Goal: Obtain resource: Download file/media

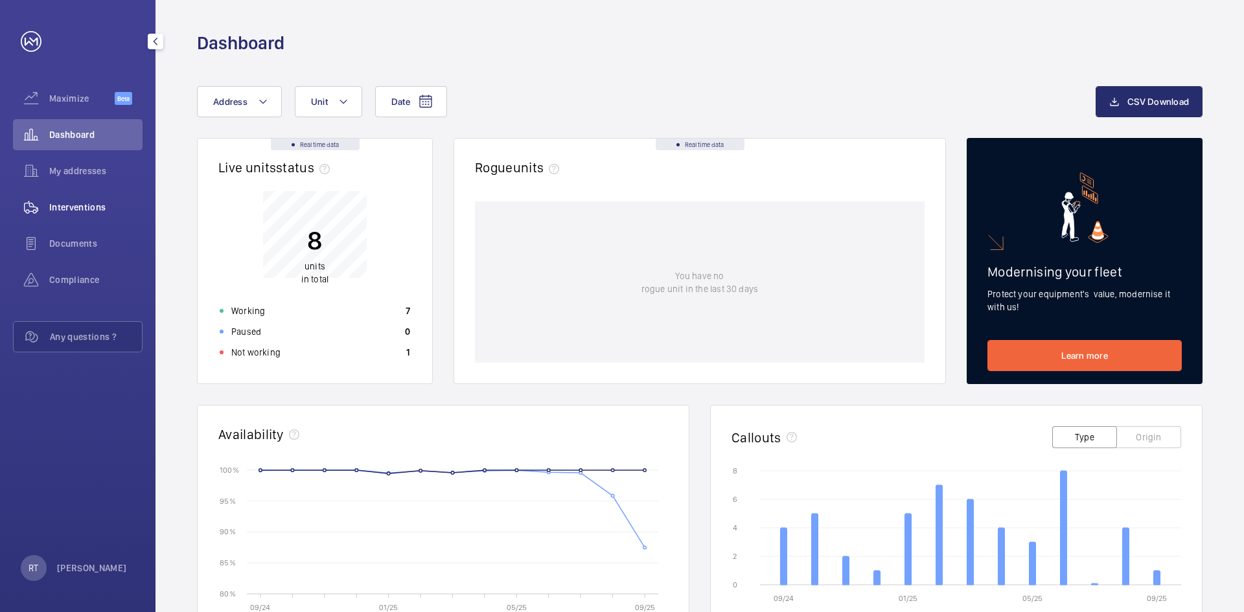
click at [93, 208] on span "Interventions" at bounding box center [95, 207] width 93 height 13
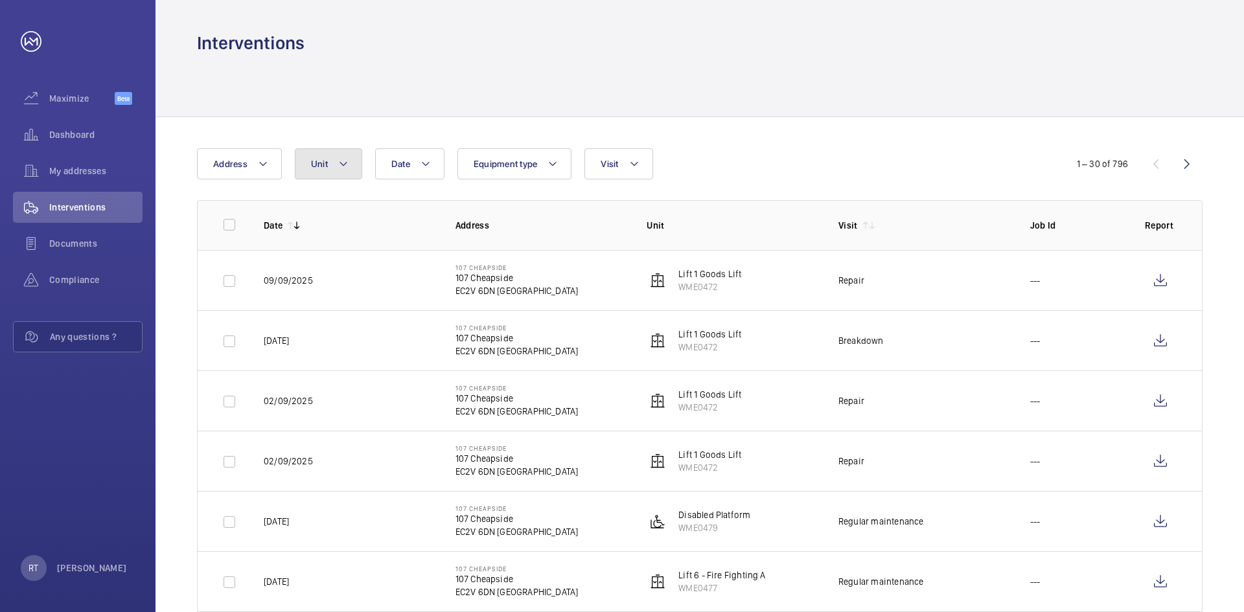
click at [338, 166] on mat-icon at bounding box center [343, 164] width 10 height 16
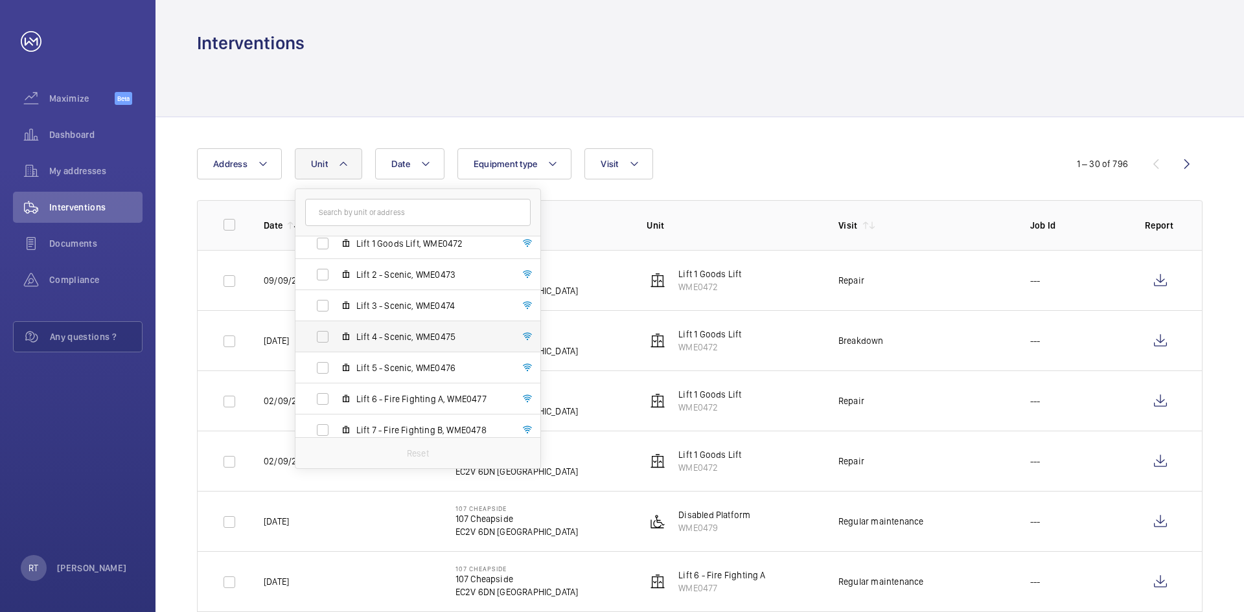
scroll to position [79, 0]
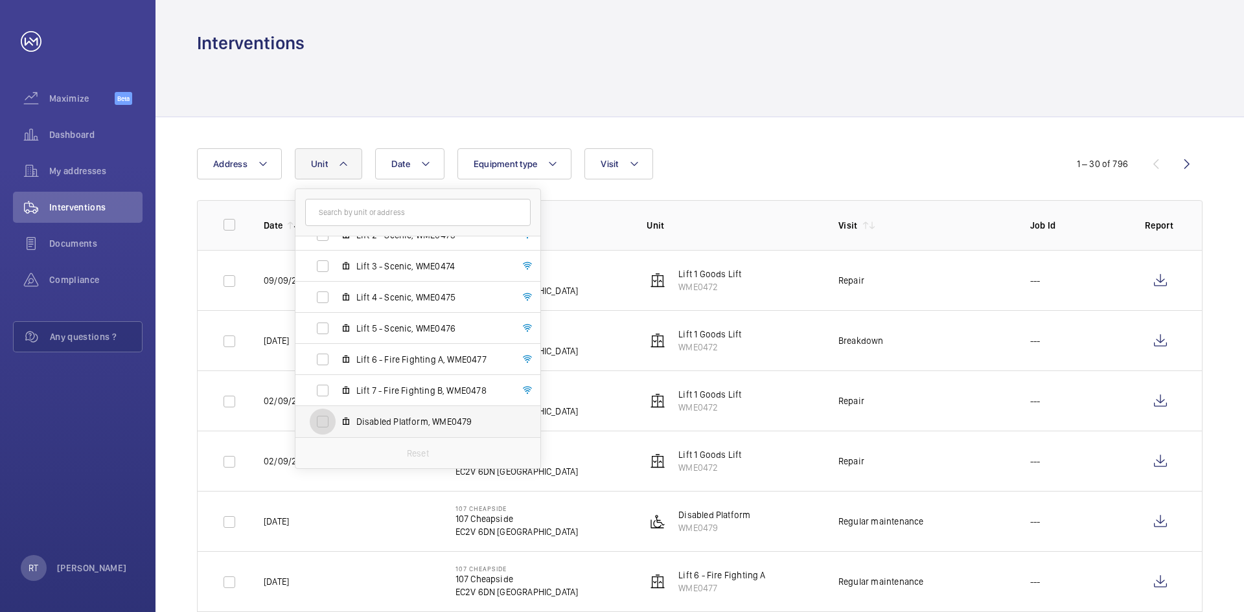
click at [323, 421] on input "Disabled Platform, WME0479" at bounding box center [323, 422] width 26 height 26
checkbox input "true"
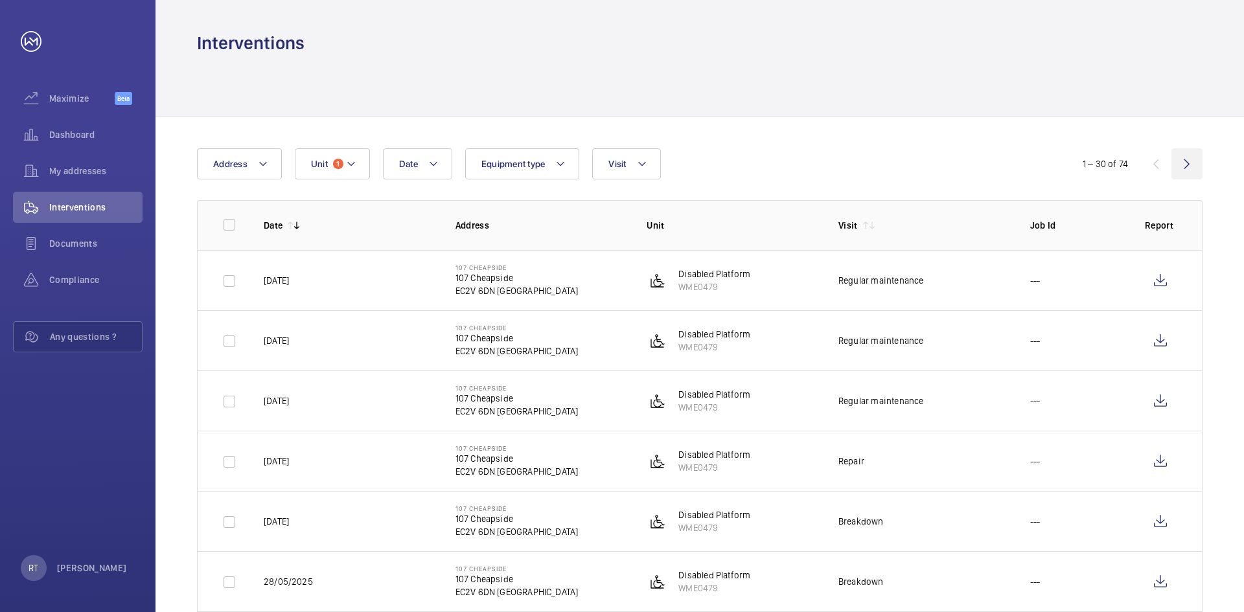
click at [1192, 164] on wm-front-icon-button at bounding box center [1187, 163] width 31 height 31
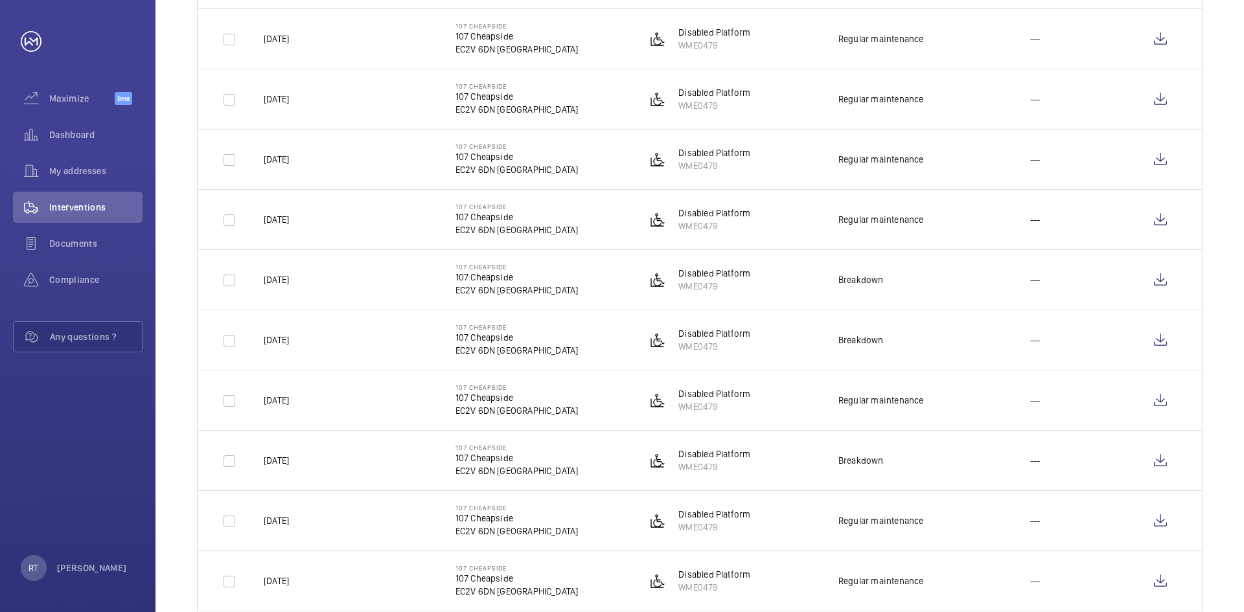
scroll to position [907, 0]
click at [708, 270] on p "Disabled Platform" at bounding box center [714, 270] width 72 height 13
click at [730, 265] on p "Disabled Platform" at bounding box center [714, 270] width 72 height 13
click at [1170, 276] on wm-front-icon-button at bounding box center [1160, 277] width 31 height 31
click at [1172, 341] on wm-front-icon-button at bounding box center [1160, 337] width 31 height 31
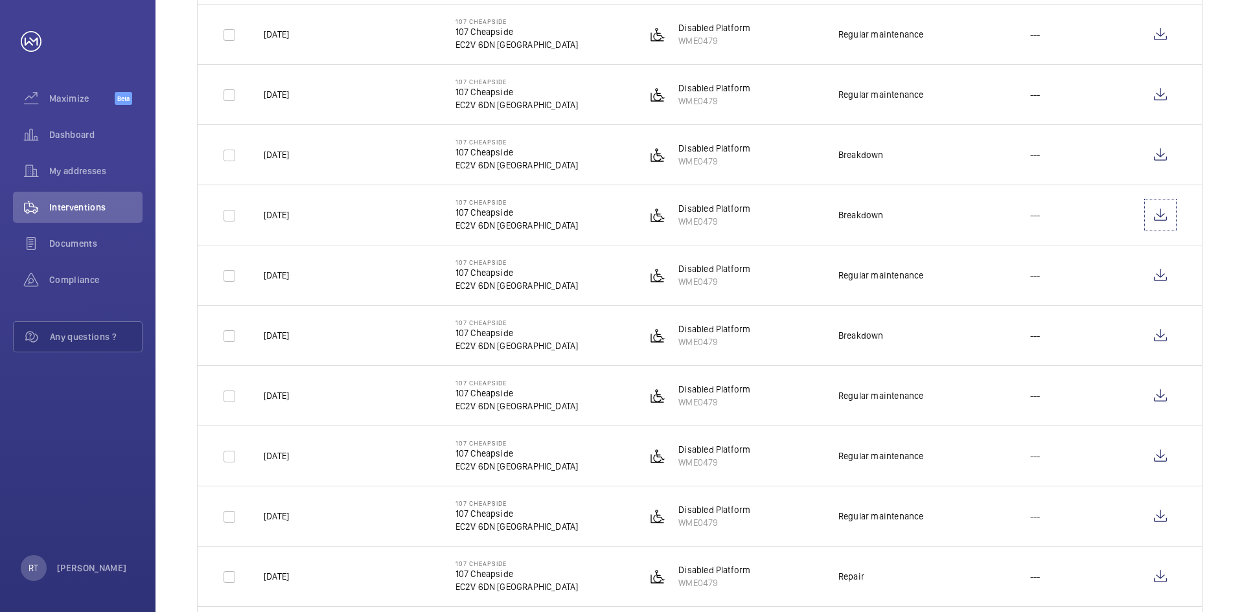
scroll to position [1102, 0]
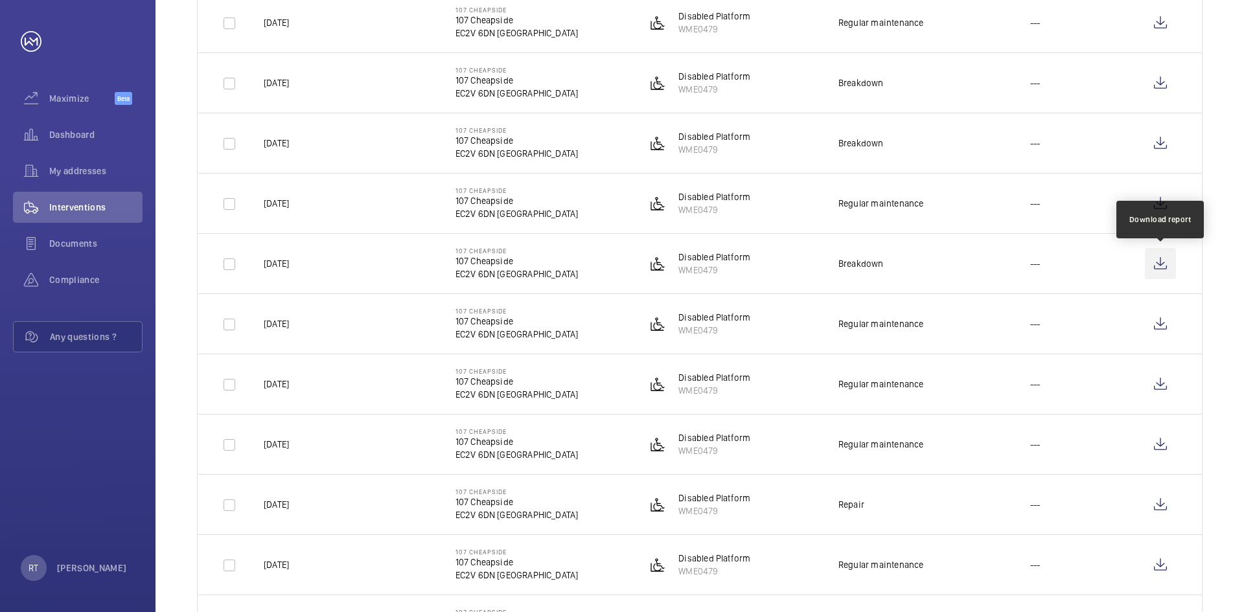
click at [1159, 257] on wm-front-icon-button at bounding box center [1160, 263] width 31 height 31
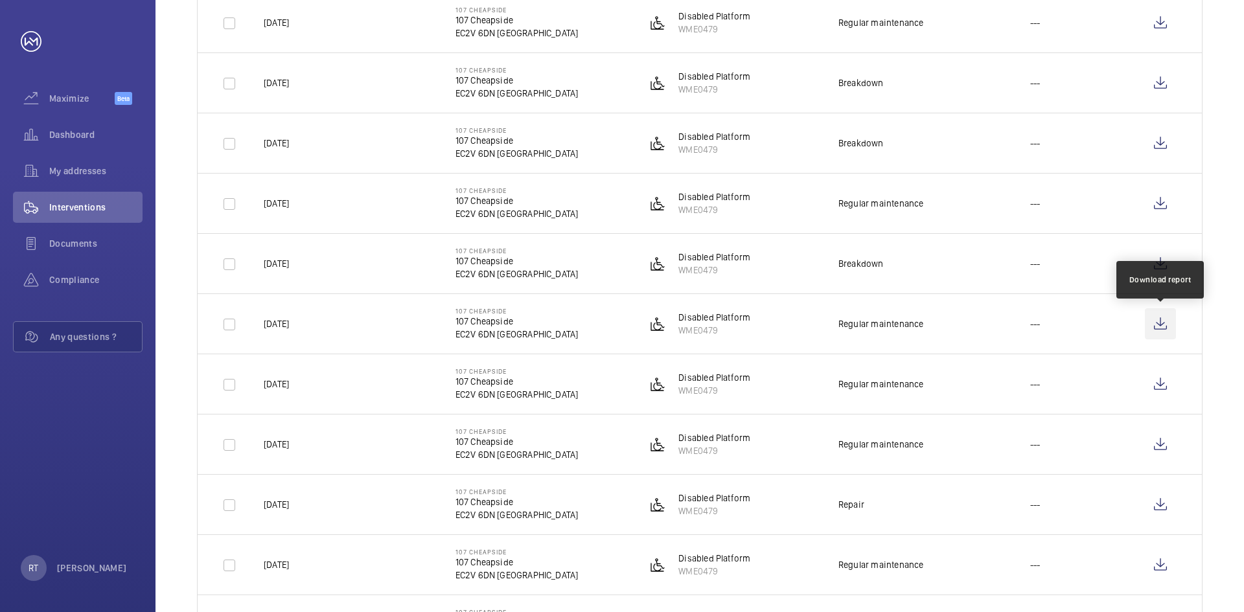
click at [1162, 324] on wm-front-icon-button at bounding box center [1160, 323] width 31 height 31
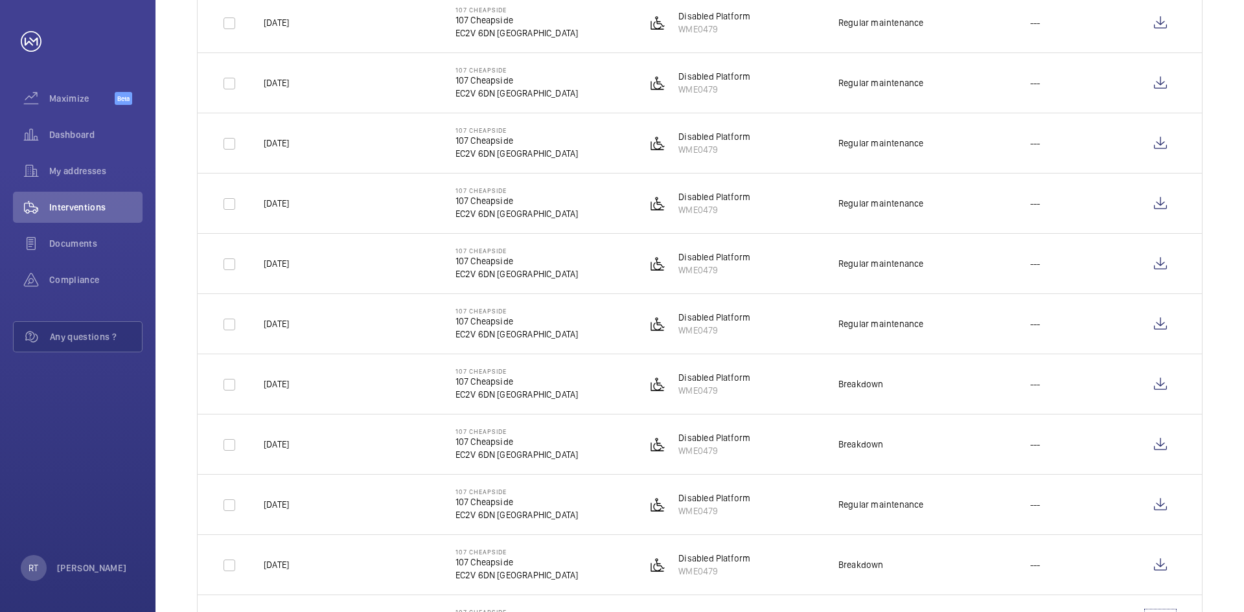
scroll to position [778, 0]
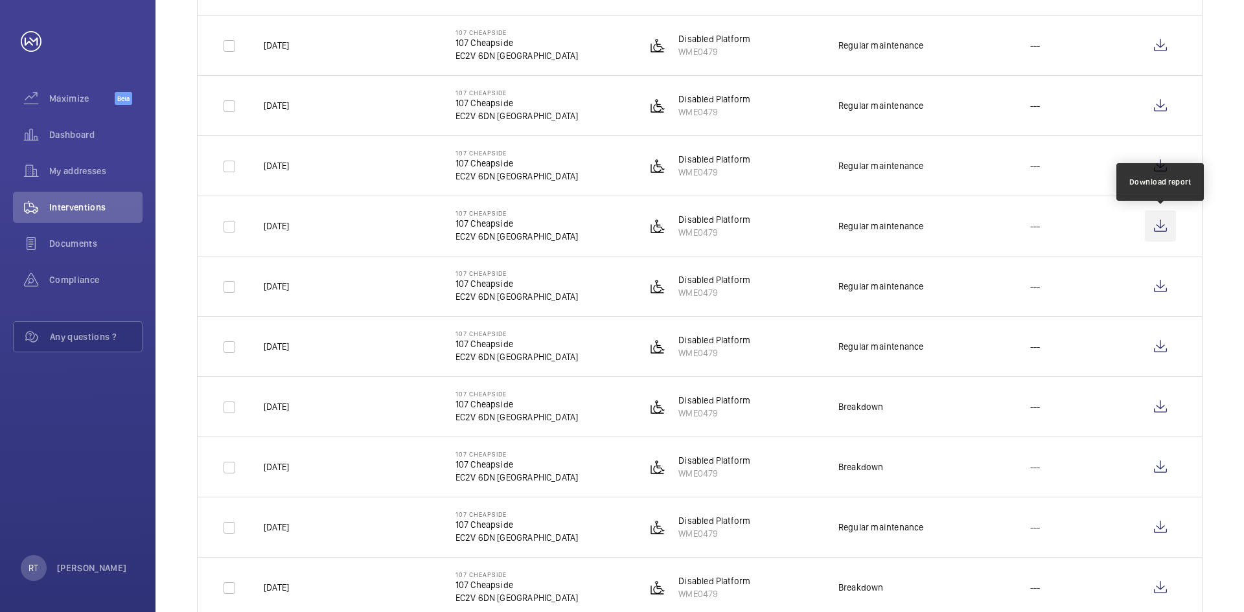
click at [1172, 231] on wm-front-icon-button at bounding box center [1160, 226] width 31 height 31
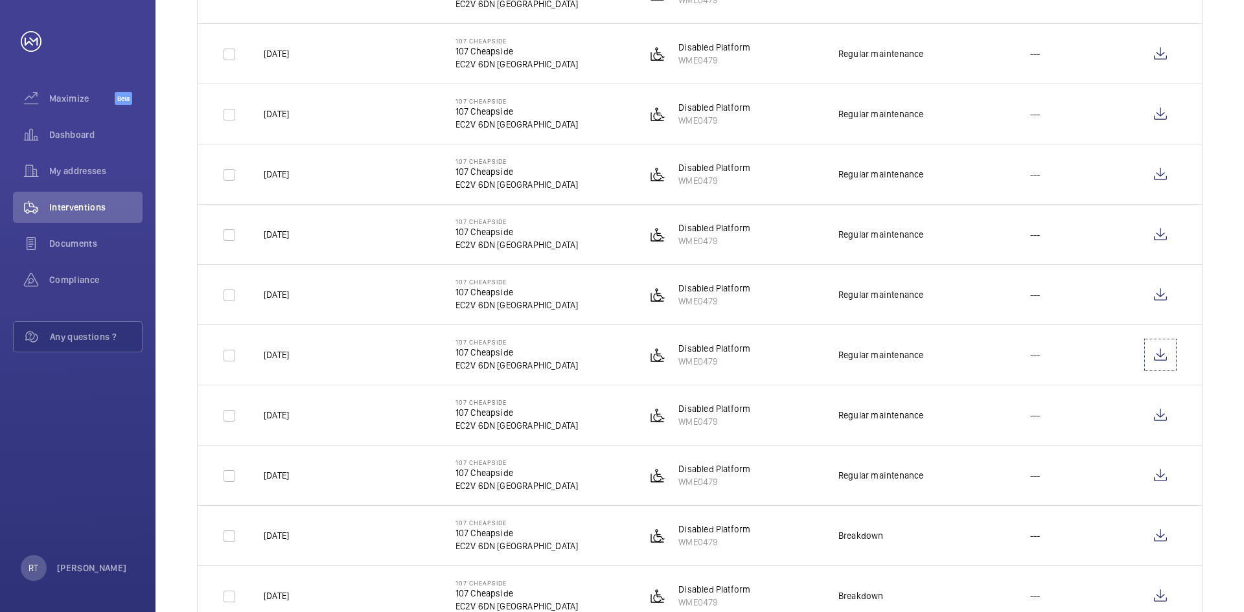
scroll to position [648, 0]
click at [1164, 293] on wm-front-icon-button at bounding box center [1160, 295] width 31 height 31
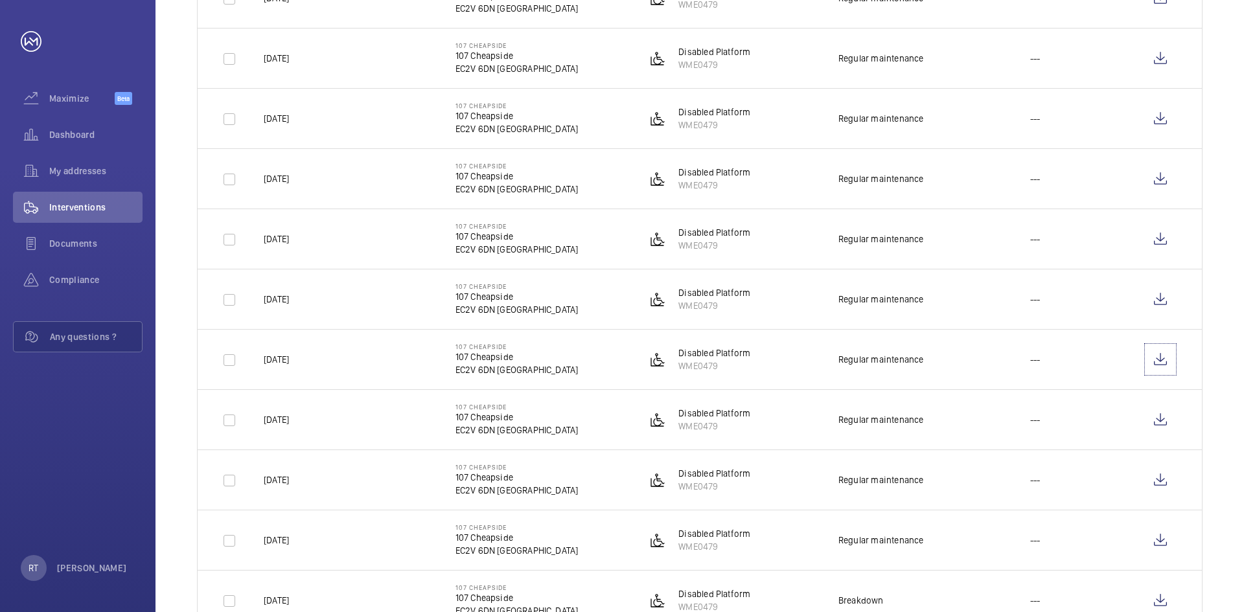
scroll to position [389, 0]
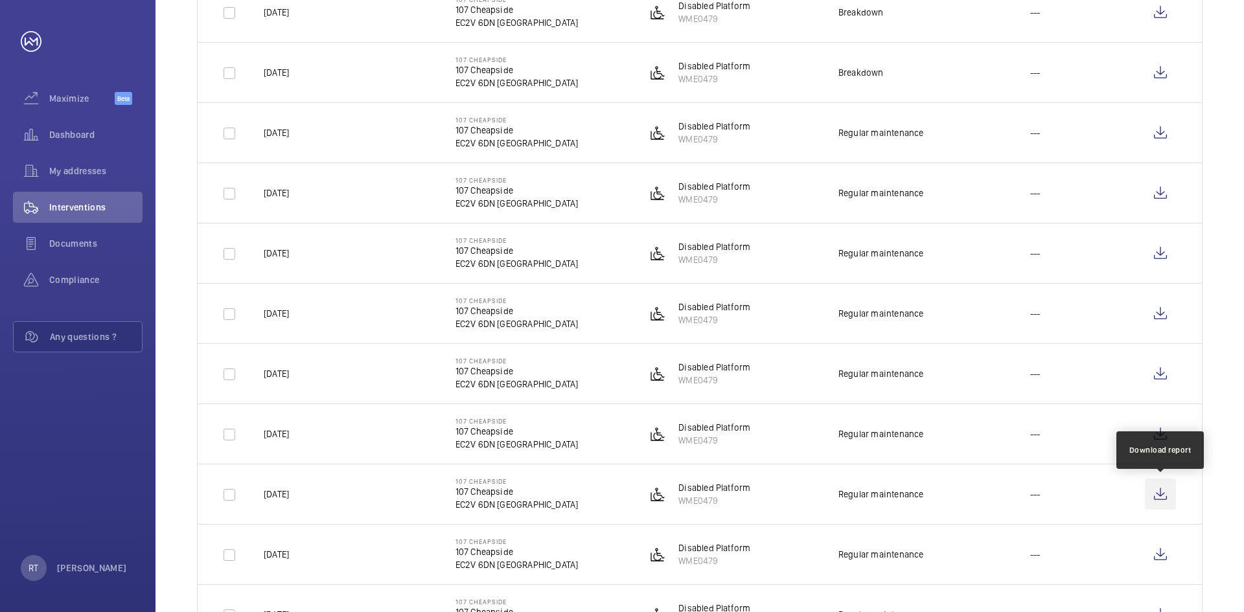
click at [1152, 501] on wm-front-icon-button at bounding box center [1160, 494] width 31 height 31
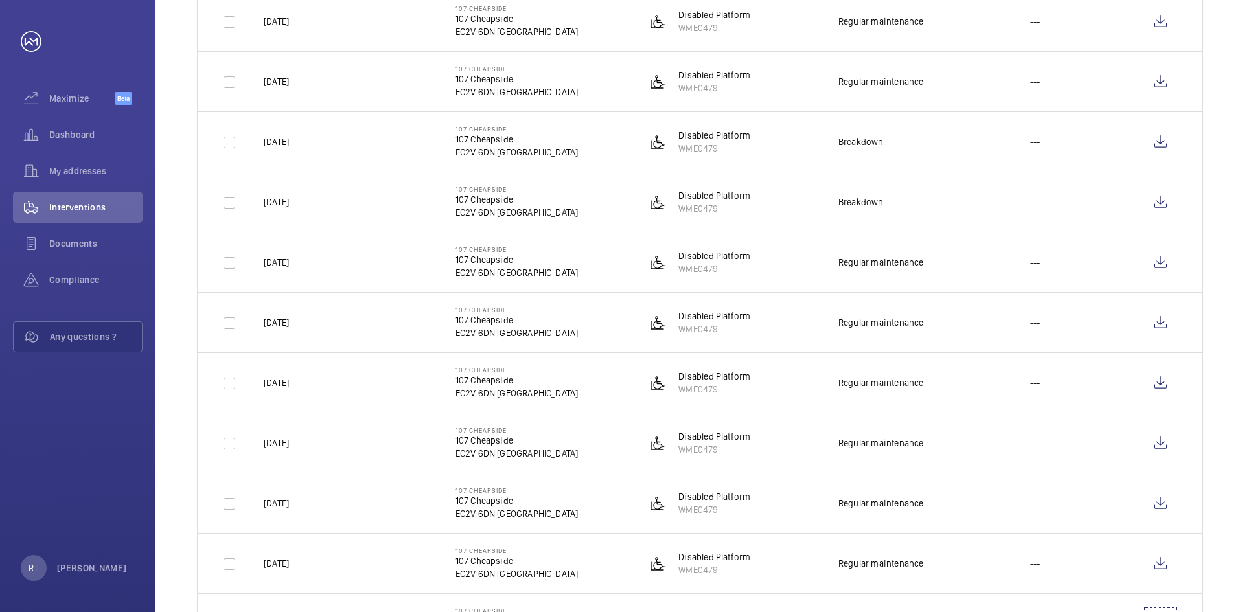
scroll to position [0, 0]
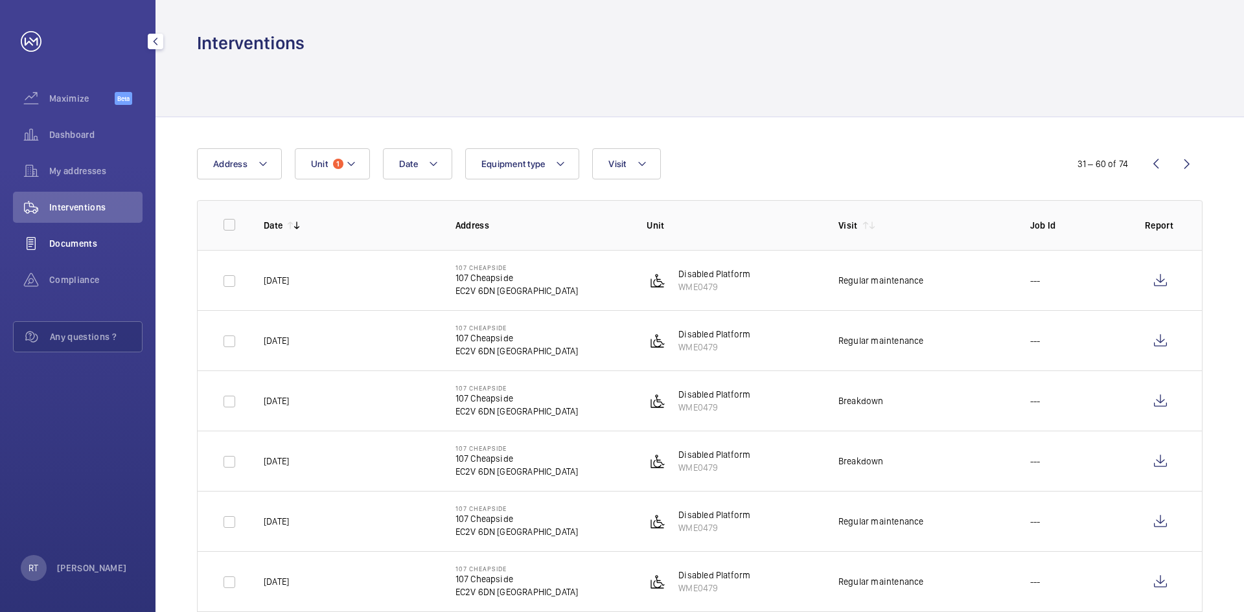
click at [73, 250] on div "Documents" at bounding box center [78, 243] width 130 height 31
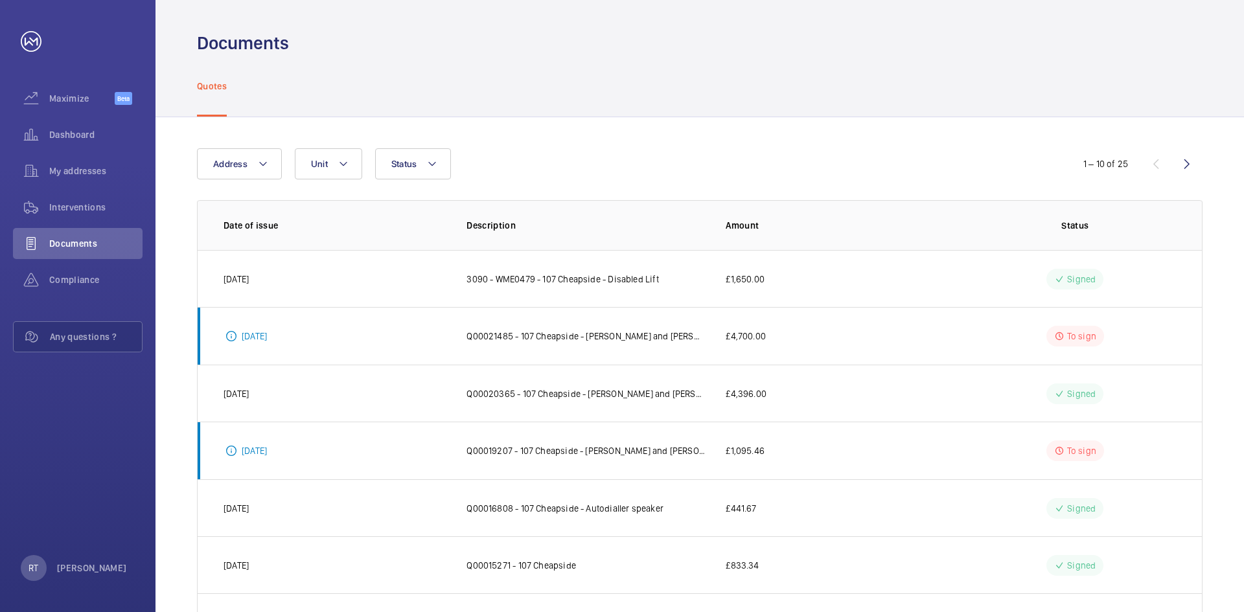
click at [702, 176] on div "Address Unit Status" at bounding box center [622, 163] width 850 height 31
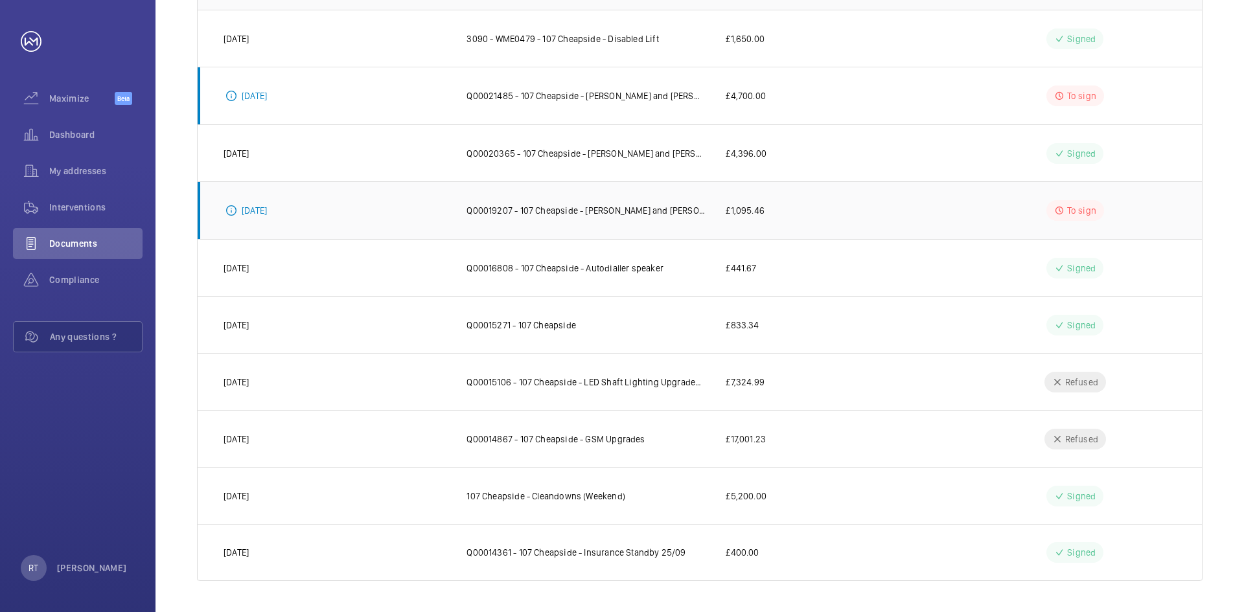
scroll to position [46, 0]
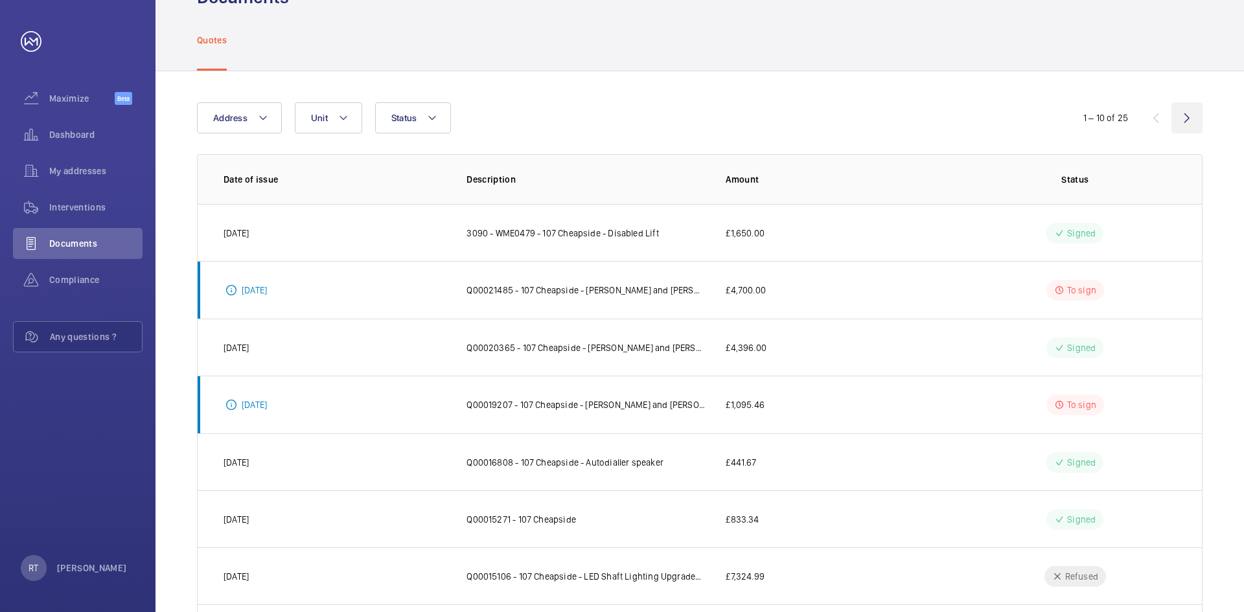
click at [1185, 113] on wm-front-icon-button at bounding box center [1187, 117] width 31 height 31
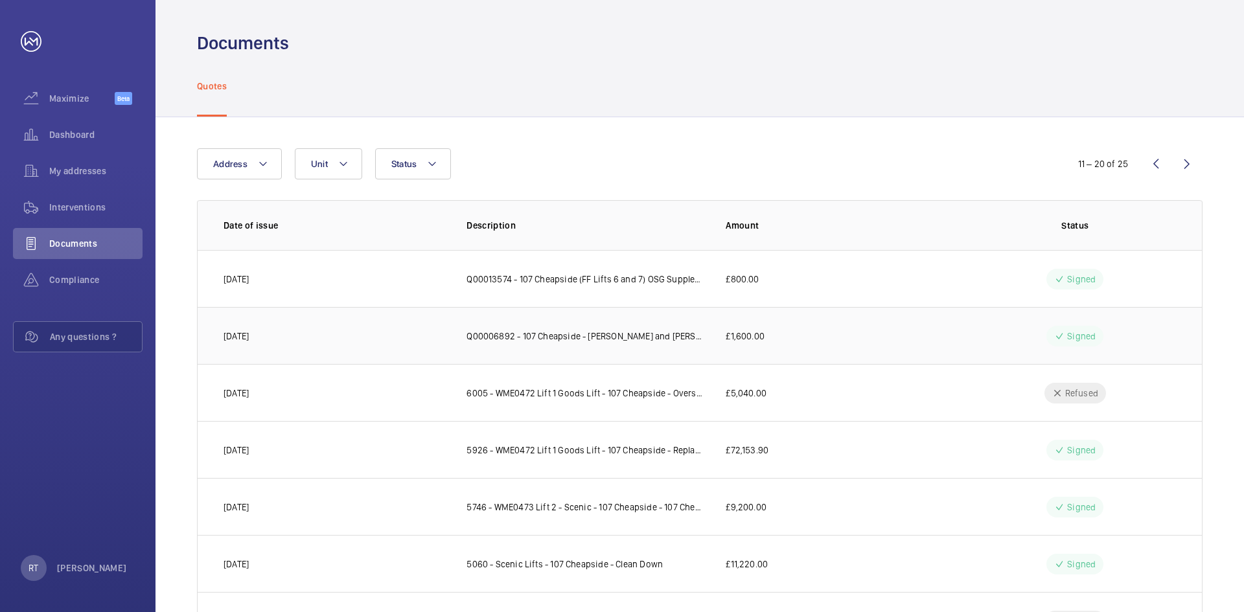
click at [511, 347] on td "Q00006892 - 107 Cheapside - [PERSON_NAME] and [PERSON_NAME] 107 Cheapside - Lif…" at bounding box center [575, 335] width 259 height 57
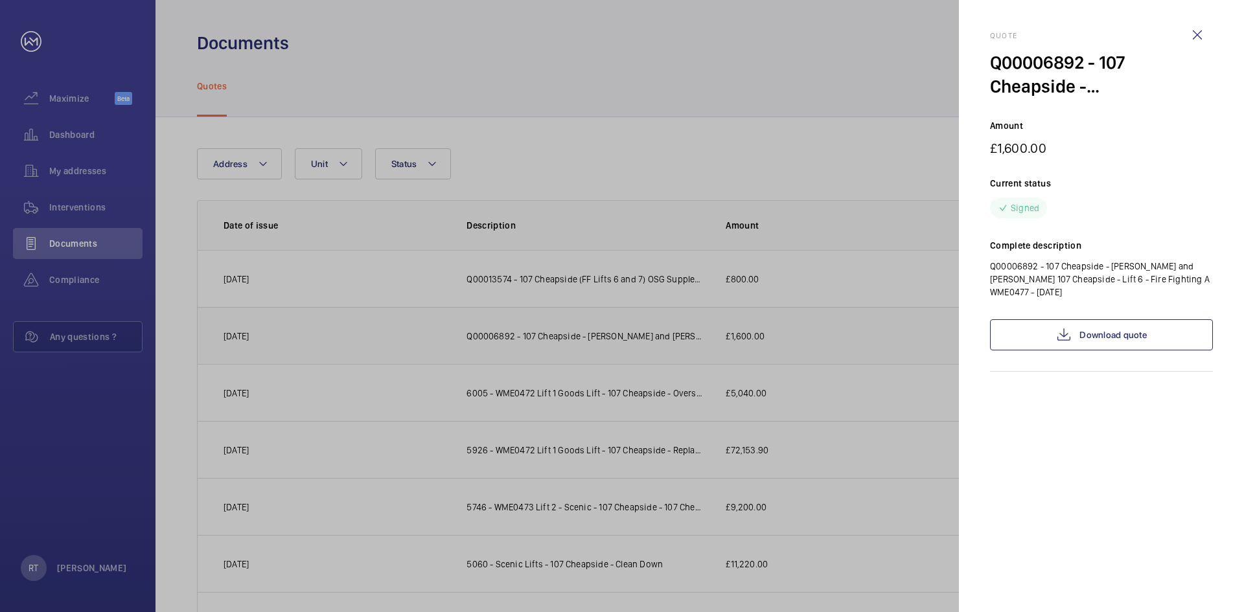
click at [511, 347] on div at bounding box center [622, 306] width 1244 height 612
